Goal: Task Accomplishment & Management: Use online tool/utility

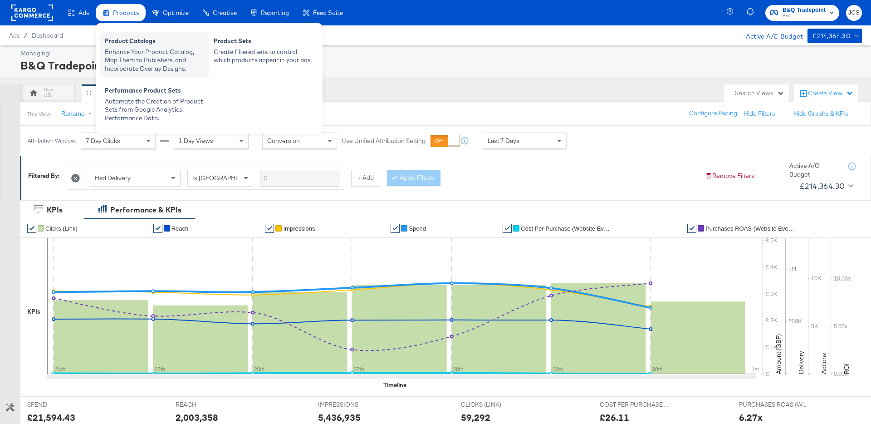
click at [122, 49] on div "Enhance Your Product Catalog, Map Them to Publishers, and Incorporate Overlay D…" at bounding box center [155, 60] width 100 height 25
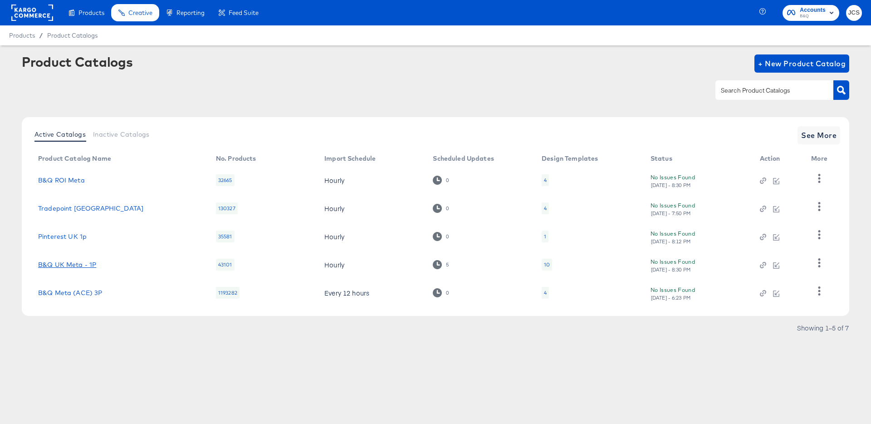
click at [83, 265] on link "B&Q UK Meta - 1P" at bounding box center [67, 264] width 58 height 7
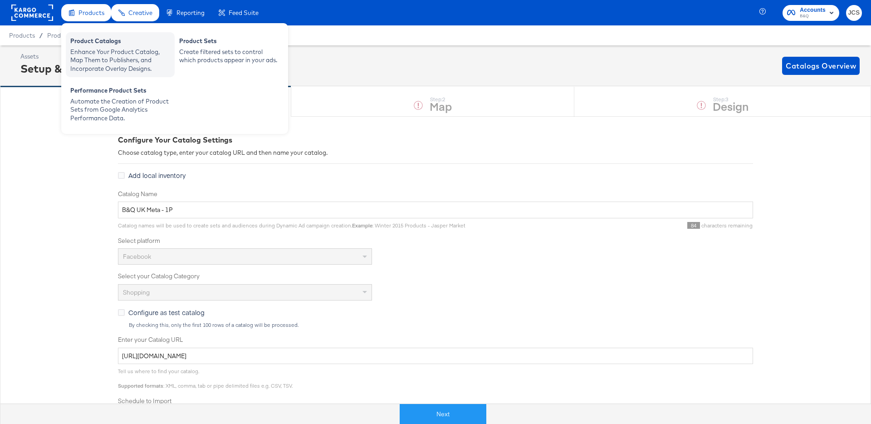
click at [83, 50] on div "Enhance Your Product Catalog, Map Them to Publishers, and Incorporate Overlay D…" at bounding box center [120, 60] width 100 height 25
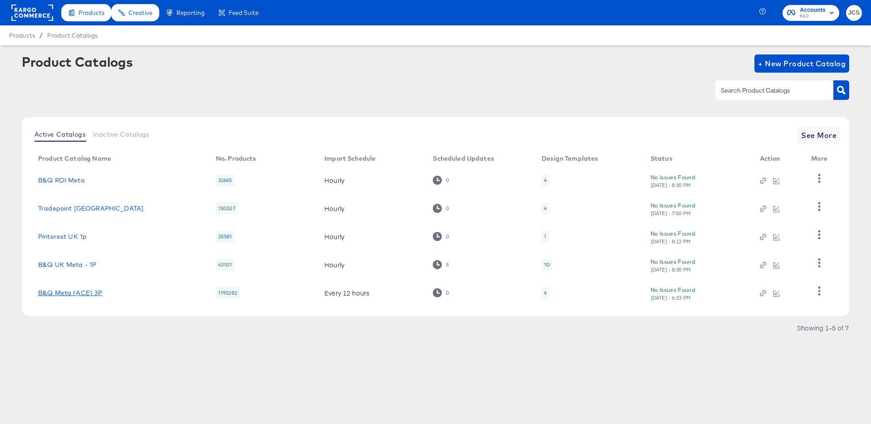
click at [93, 292] on link "B&Q Meta (ACE) 3P" at bounding box center [70, 292] width 64 height 7
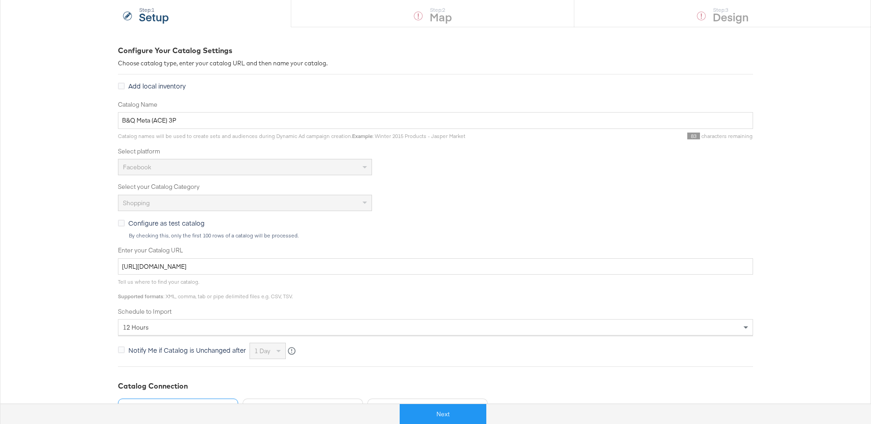
scroll to position [186, 0]
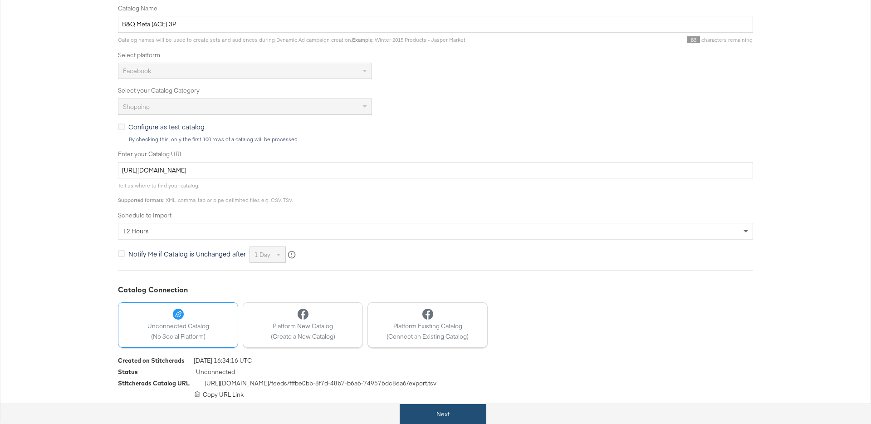
click at [440, 409] on button "Next" at bounding box center [443, 414] width 87 height 20
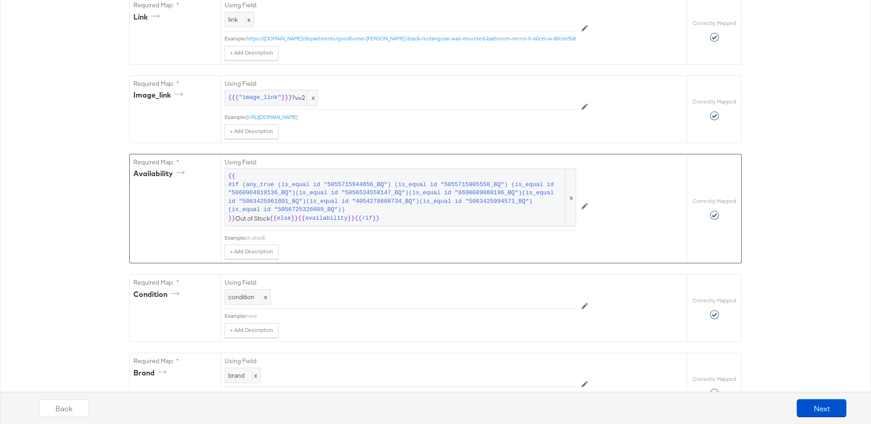
scroll to position [528, 0]
